Goal: Transaction & Acquisition: Purchase product/service

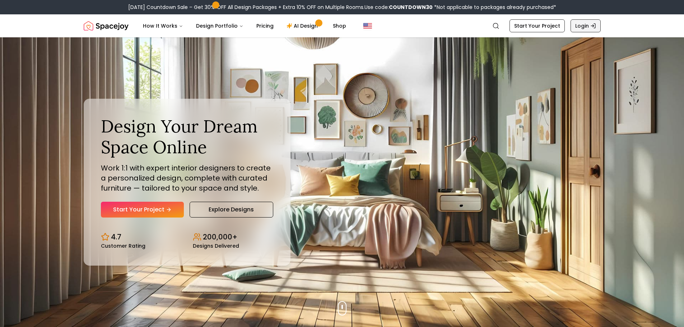
click at [582, 25] on link "Login" at bounding box center [586, 25] width 30 height 13
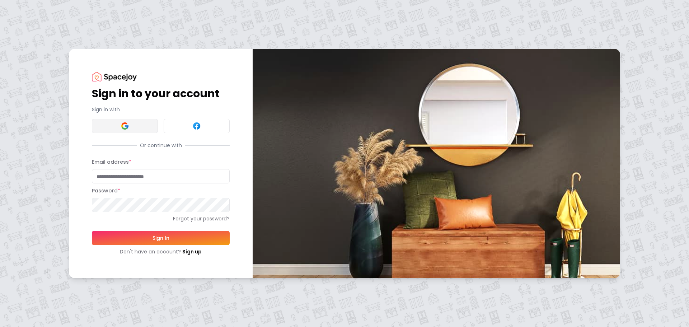
click at [142, 130] on button at bounding box center [125, 126] width 66 height 14
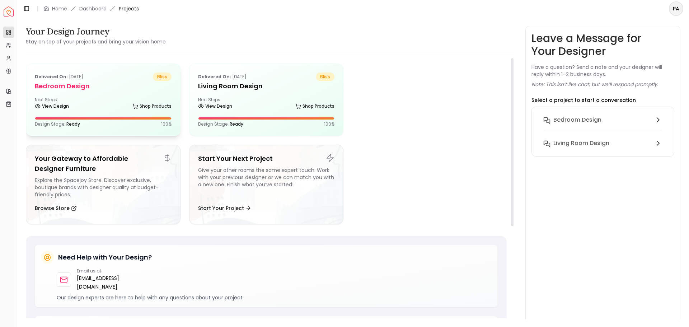
click at [109, 84] on h5 "Bedroom design" at bounding box center [103, 86] width 137 height 10
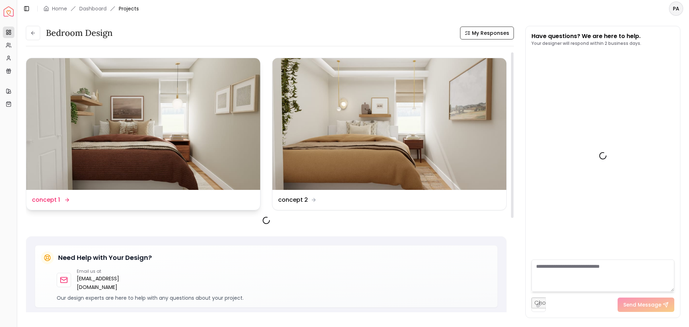
scroll to position [289, 0]
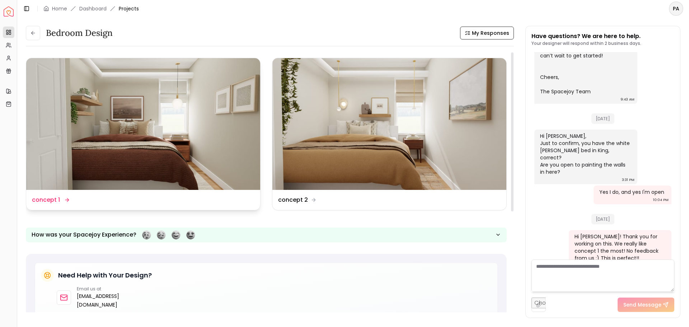
click at [206, 161] on img at bounding box center [143, 124] width 234 height 132
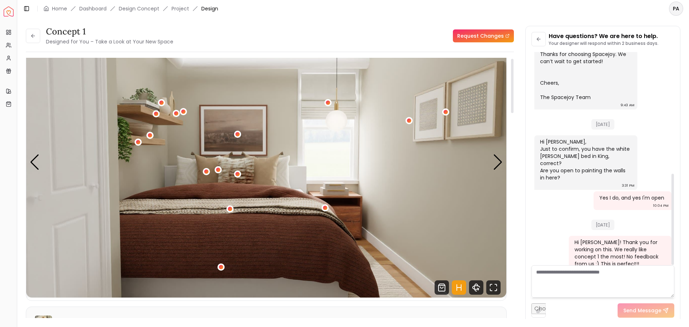
scroll to position [36, 0]
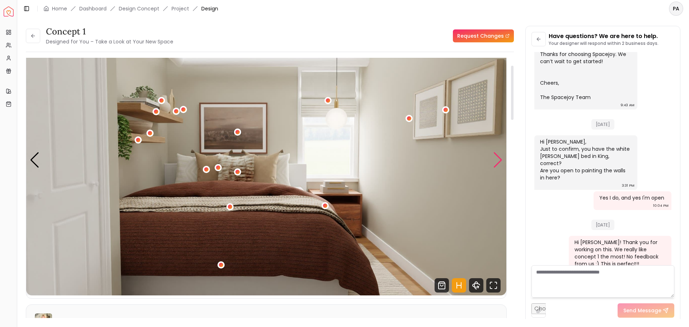
click at [499, 159] on div "Next slide" at bounding box center [498, 160] width 10 height 16
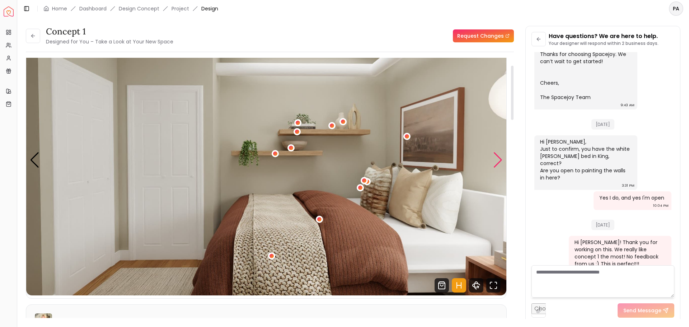
click at [499, 159] on div "Next slide" at bounding box center [498, 160] width 10 height 16
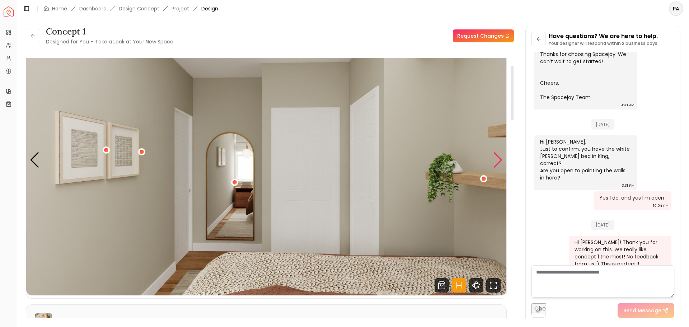
click at [499, 159] on div "Next slide" at bounding box center [498, 160] width 10 height 16
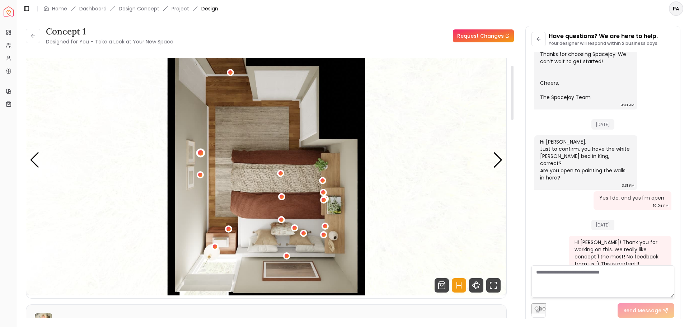
click at [203, 153] on div "4 / 4" at bounding box center [200, 152] width 5 height 5
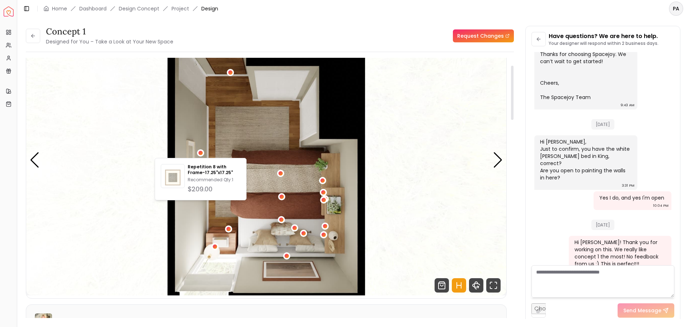
click at [136, 148] on img "4 / 4" at bounding box center [266, 160] width 480 height 270
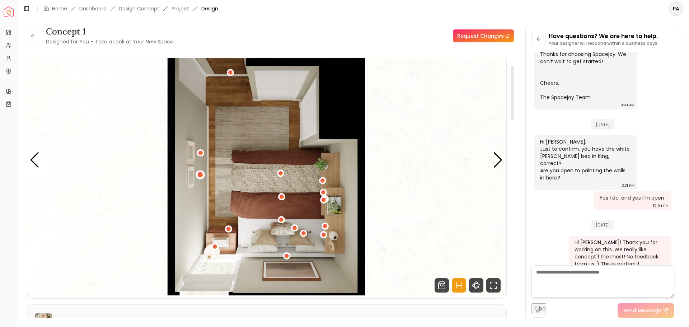
click at [202, 175] on div "4 / 4" at bounding box center [200, 174] width 5 height 5
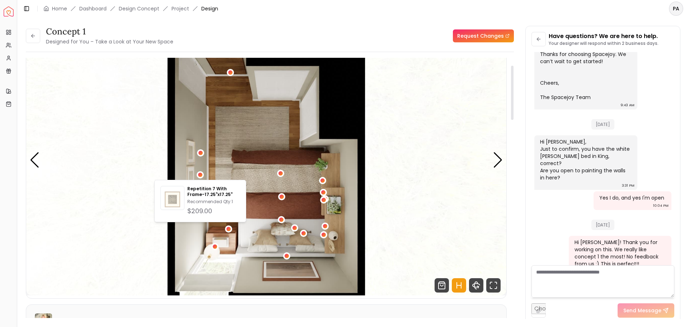
click at [151, 163] on img "4 / 4" at bounding box center [266, 160] width 480 height 270
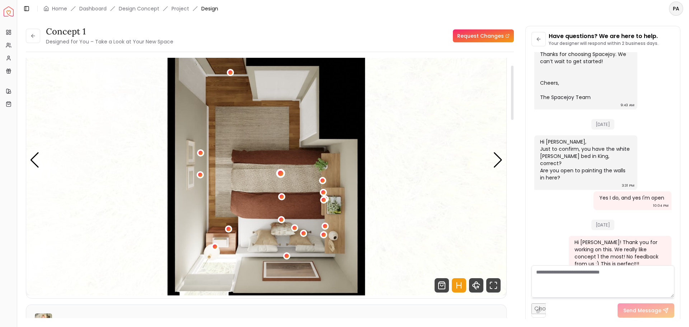
click at [279, 172] on div "4 / 4" at bounding box center [280, 173] width 5 height 5
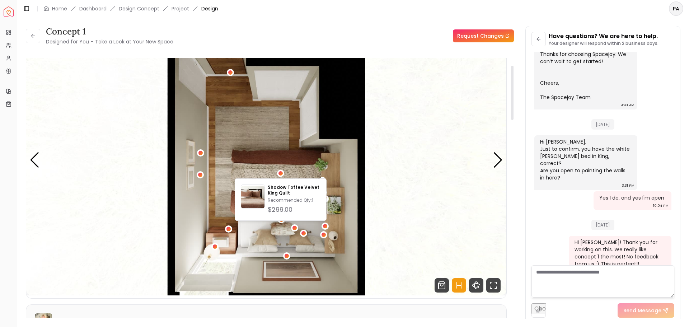
click at [416, 166] on img "4 / 4" at bounding box center [266, 160] width 480 height 270
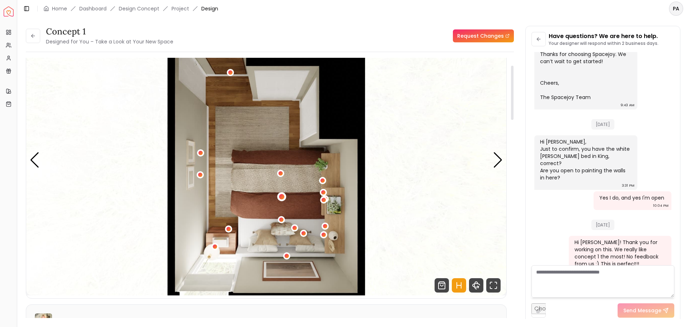
click at [281, 197] on div "4 / 4" at bounding box center [281, 196] width 5 height 5
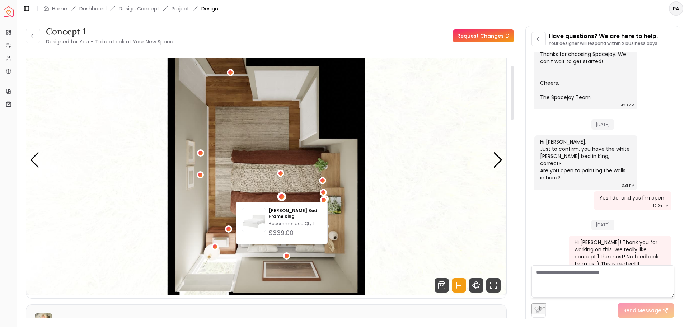
click at [389, 181] on img "4 / 4" at bounding box center [266, 160] width 480 height 270
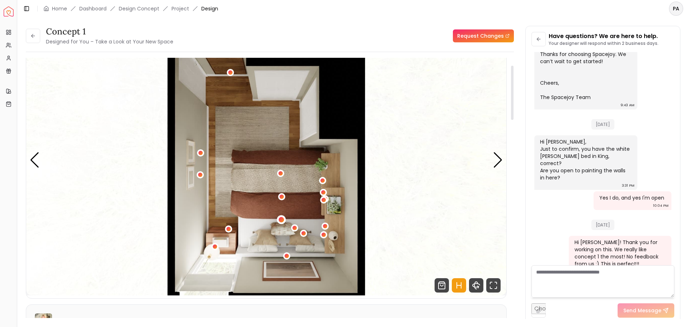
click at [280, 220] on div "4 / 4" at bounding box center [281, 219] width 5 height 5
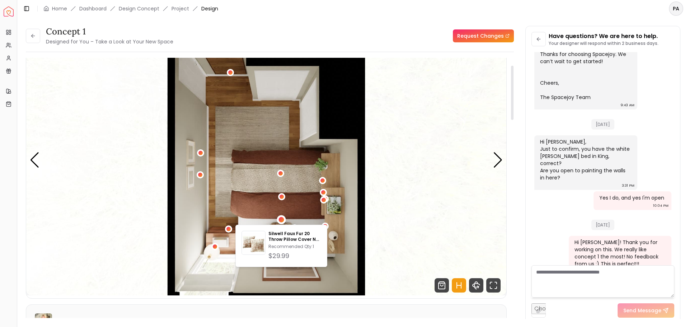
click at [424, 175] on img "4 / 4" at bounding box center [266, 160] width 480 height 270
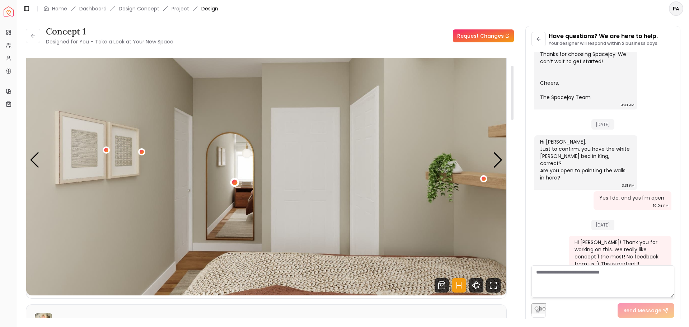
click at [237, 181] on div "3 / 4" at bounding box center [234, 182] width 5 height 5
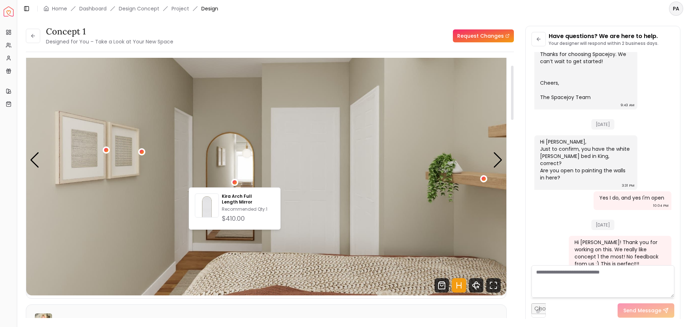
click at [370, 136] on img "3 / 4" at bounding box center [266, 160] width 480 height 270
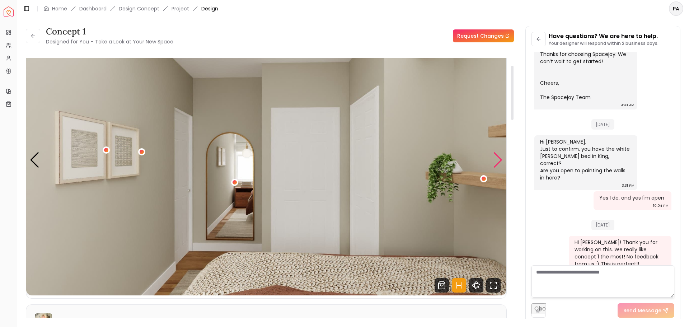
click at [500, 163] on div "Next slide" at bounding box center [498, 160] width 10 height 16
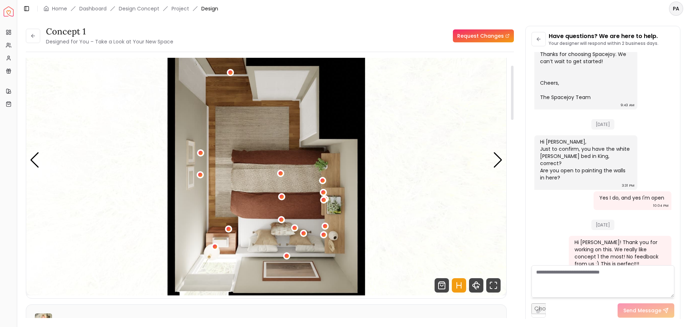
click at [257, 132] on img "4 / 4" at bounding box center [266, 160] width 480 height 270
click at [256, 127] on img "4 / 4" at bounding box center [266, 160] width 480 height 270
click at [497, 164] on div "Next slide" at bounding box center [498, 160] width 10 height 16
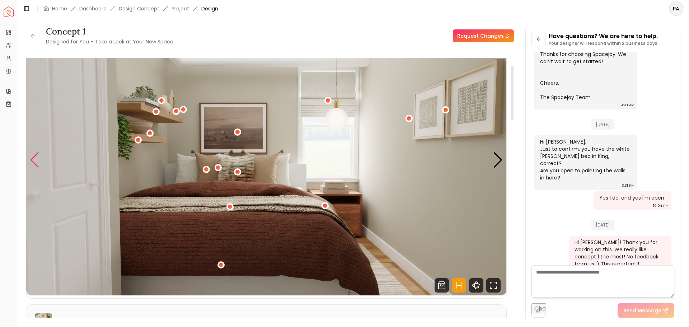
click at [31, 159] on div "Previous slide" at bounding box center [35, 160] width 10 height 16
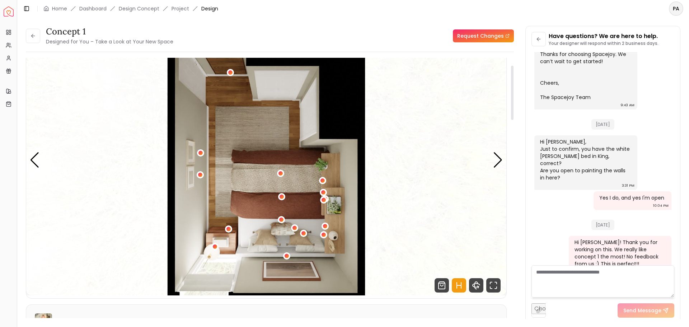
click at [264, 134] on img "4 / 4" at bounding box center [266, 160] width 480 height 270
click at [259, 131] on img "4 / 4" at bounding box center [266, 160] width 480 height 270
click at [260, 131] on img "4 / 4" at bounding box center [266, 160] width 480 height 270
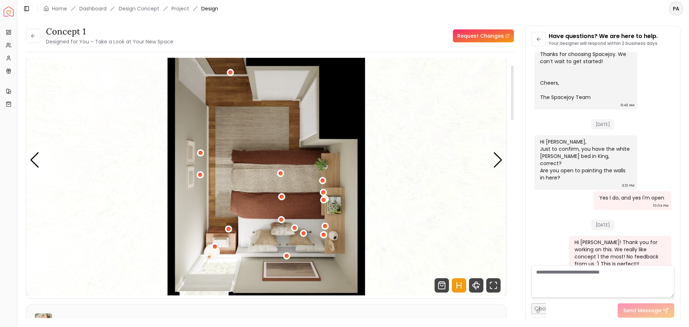
click at [260, 131] on img "4 / 4" at bounding box center [266, 160] width 480 height 270
click at [260, 132] on img "4 / 4" at bounding box center [266, 160] width 480 height 270
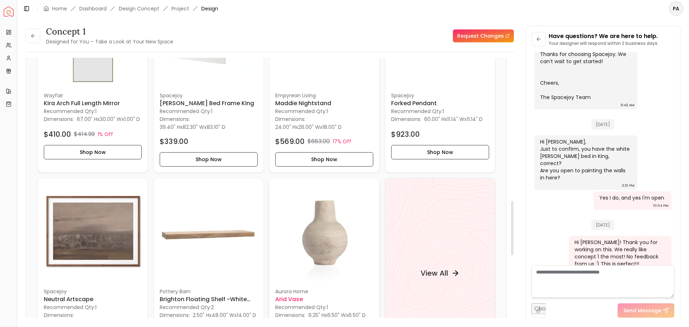
scroll to position [826, 0]
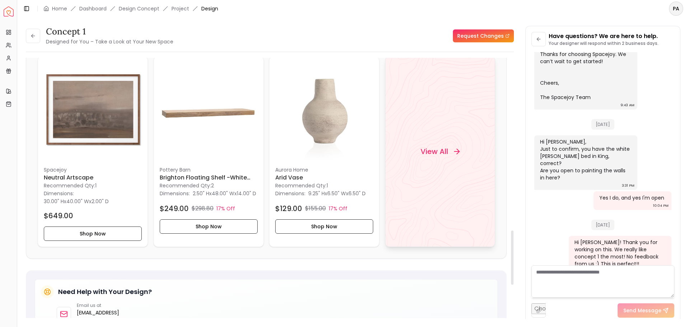
click at [442, 172] on div "View All" at bounding box center [440, 151] width 110 height 191
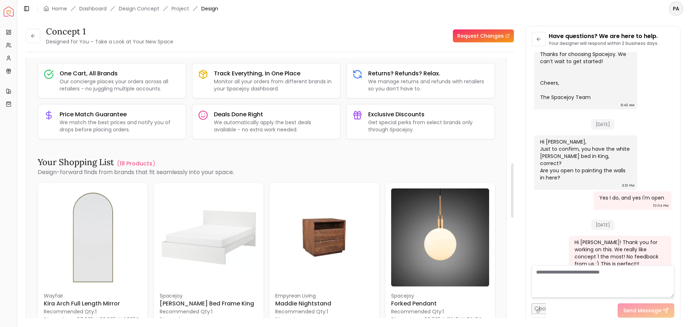
scroll to position [503, 0]
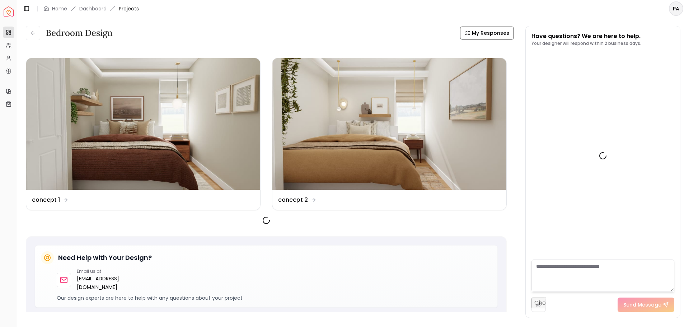
scroll to position [289, 0]
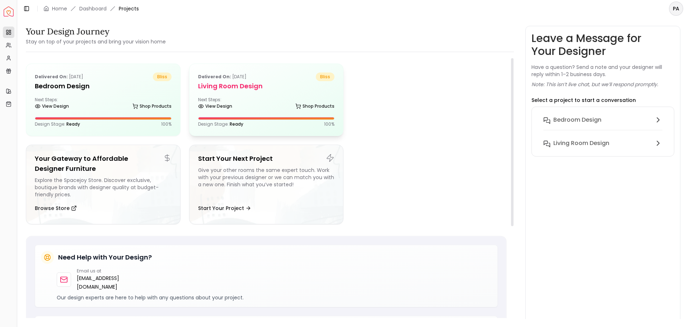
click at [251, 90] on h5 "Living Room design" at bounding box center [266, 86] width 137 height 10
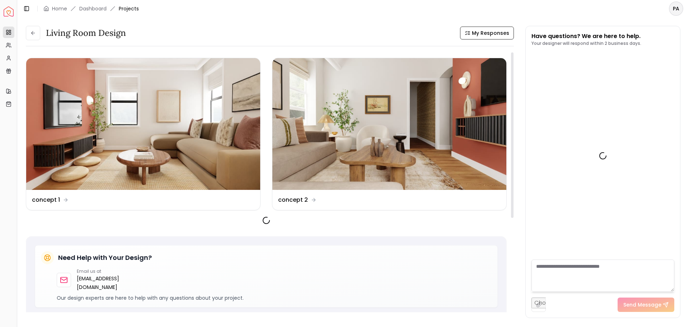
scroll to position [787, 0]
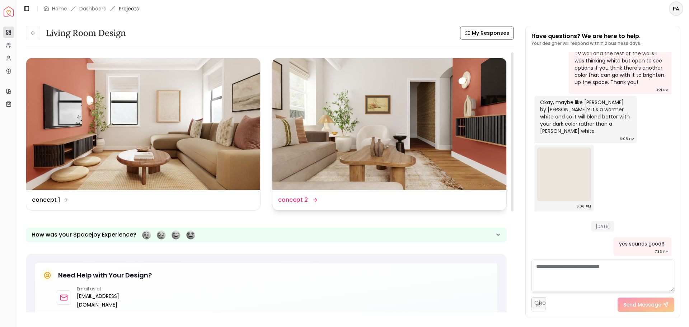
click at [349, 149] on img at bounding box center [390, 124] width 234 height 132
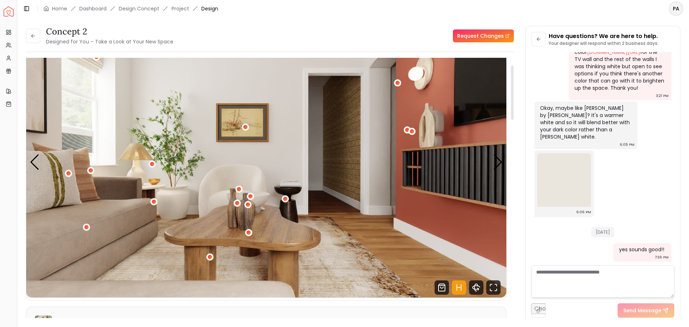
scroll to position [36, 0]
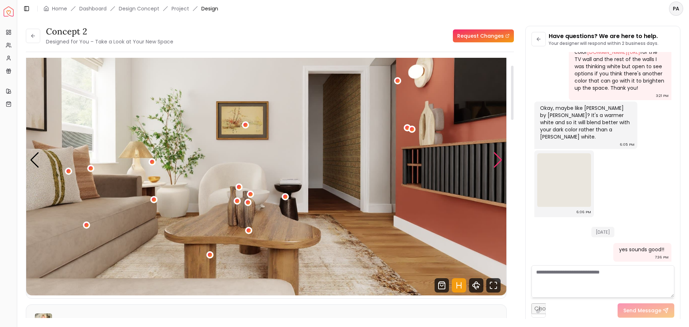
click at [498, 158] on div "Next slide" at bounding box center [498, 160] width 10 height 16
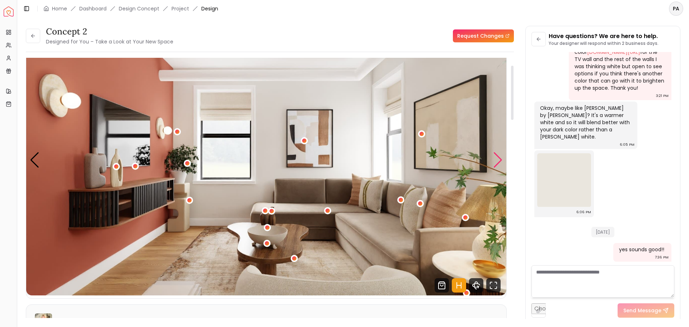
click at [498, 158] on div "Next slide" at bounding box center [498, 160] width 10 height 16
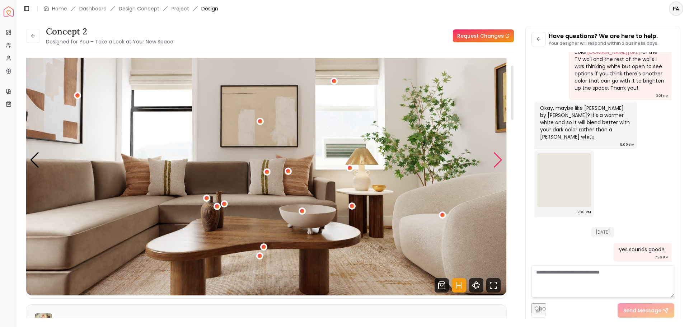
click at [498, 158] on div "Next slide" at bounding box center [498, 160] width 10 height 16
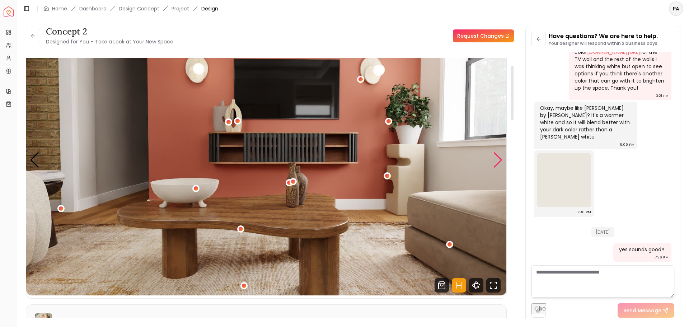
click at [498, 158] on div "Next slide" at bounding box center [498, 160] width 10 height 16
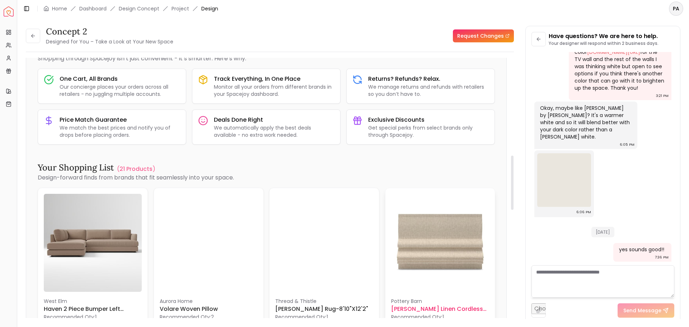
scroll to position [610, 0]
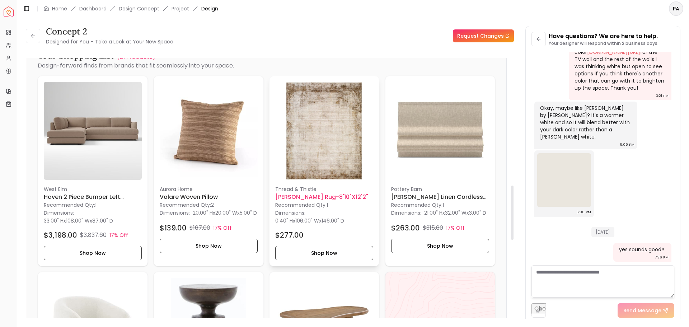
click at [286, 203] on p "Recommended Qty: 1" at bounding box center [324, 204] width 98 height 7
click at [321, 133] on img at bounding box center [324, 131] width 98 height 98
click at [303, 250] on button "Shop Now" at bounding box center [324, 253] width 98 height 14
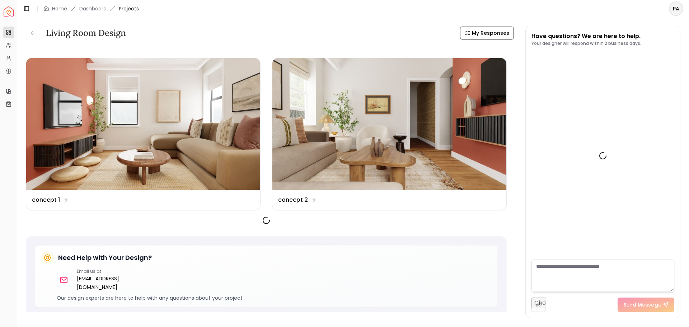
scroll to position [787, 0]
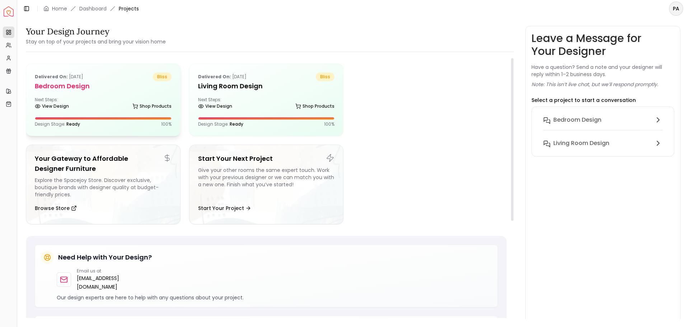
click at [93, 80] on div "Delivered on: Aug 21, 2025 bliss" at bounding box center [103, 77] width 137 height 9
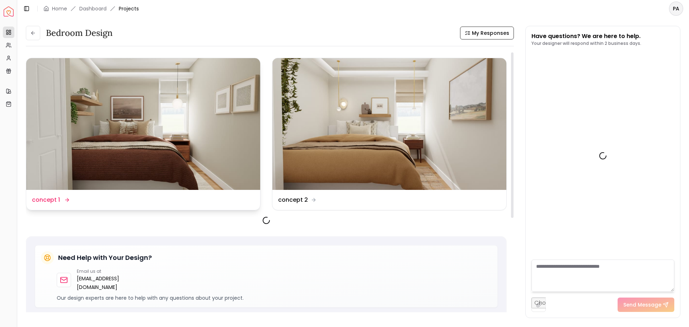
scroll to position [289, 0]
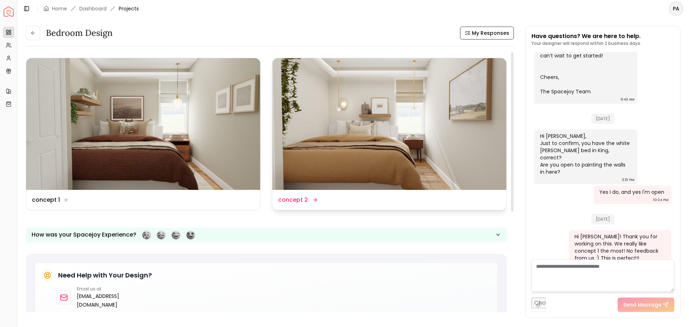
click at [347, 128] on img at bounding box center [390, 124] width 234 height 132
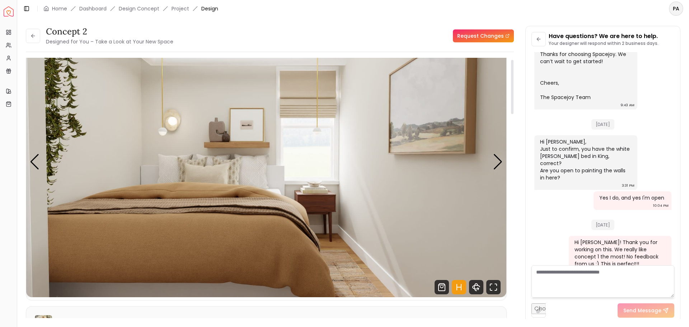
scroll to position [36, 0]
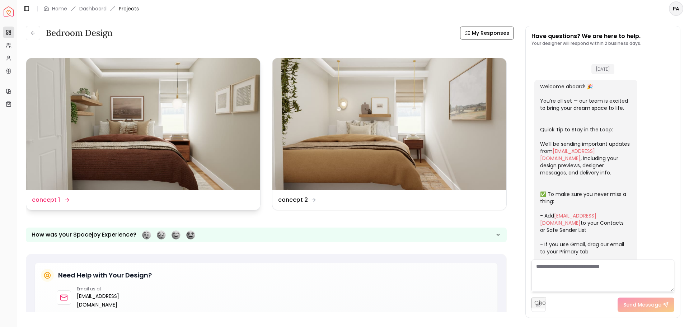
scroll to position [289, 0]
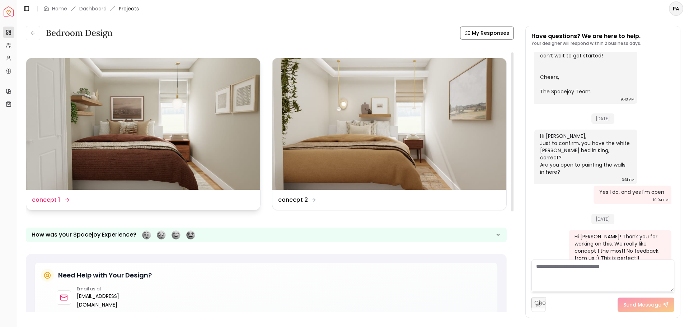
click at [118, 78] on img at bounding box center [143, 124] width 234 height 132
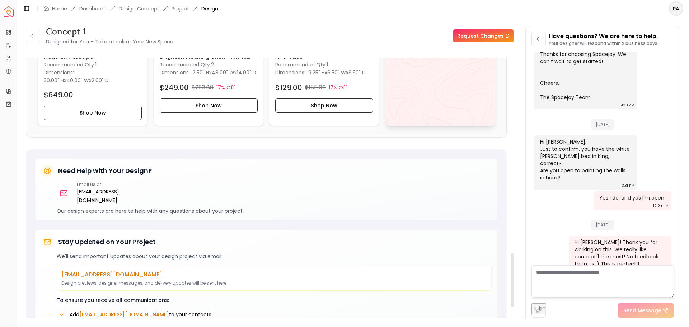
scroll to position [934, 0]
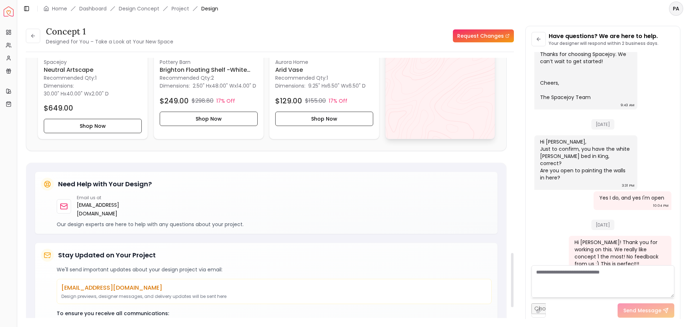
click at [438, 99] on div "View All" at bounding box center [440, 44] width 110 height 191
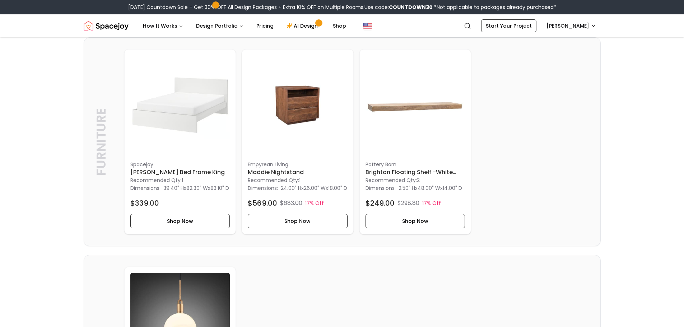
scroll to position [590, 0]
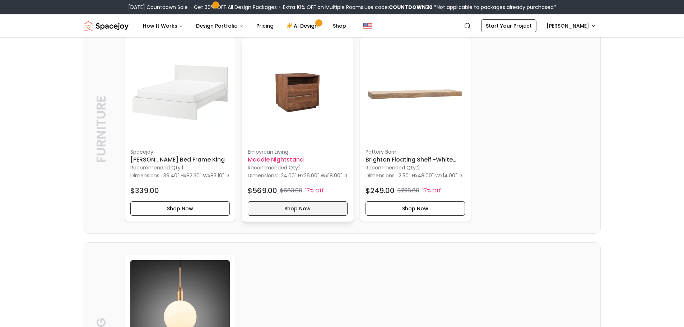
click at [302, 216] on button "Shop Now" at bounding box center [298, 208] width 100 height 14
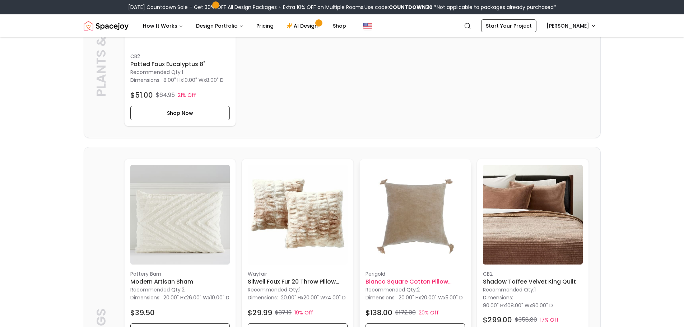
scroll to position [1487, 0]
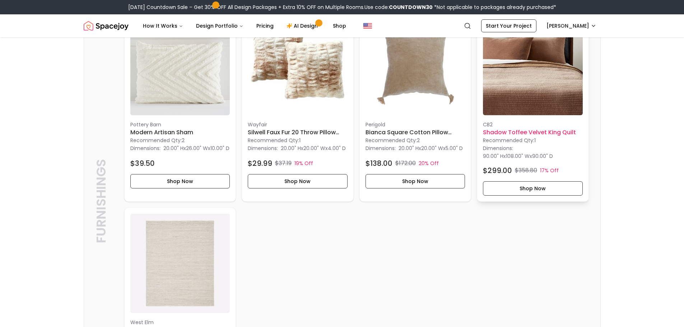
click at [529, 137] on h6 "Shadow Toffee Velvet King Quilt" at bounding box center [533, 132] width 100 height 9
